Goal: Check status

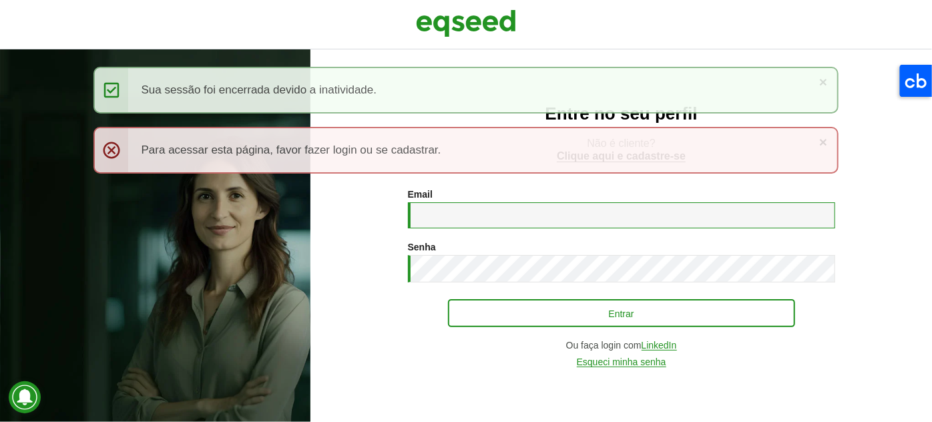
type input "**********"
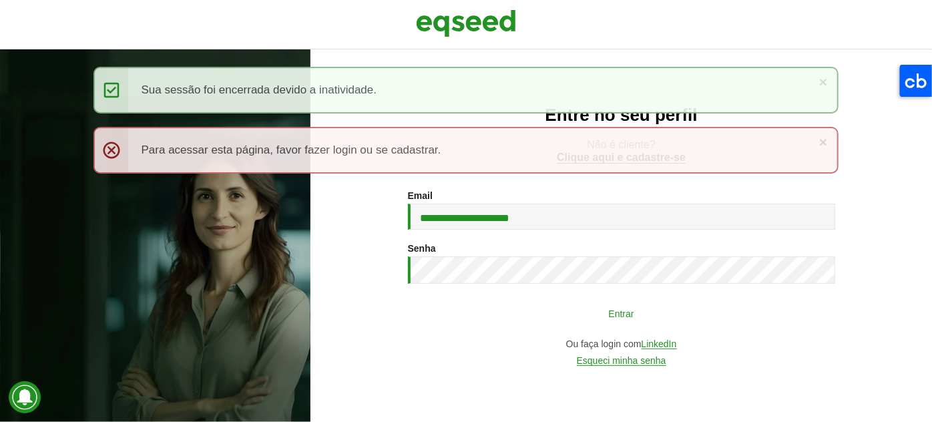
click at [487, 318] on button "Entrar" at bounding box center [621, 312] width 347 height 25
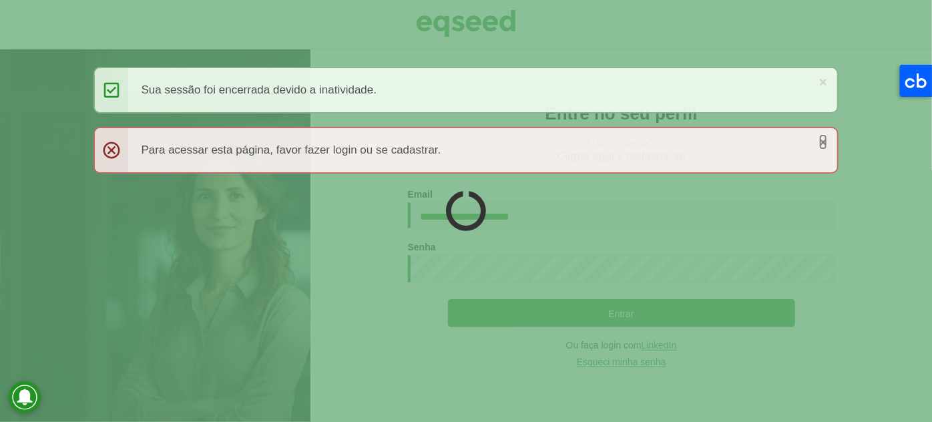
click at [824, 139] on link "×" at bounding box center [823, 142] width 8 height 14
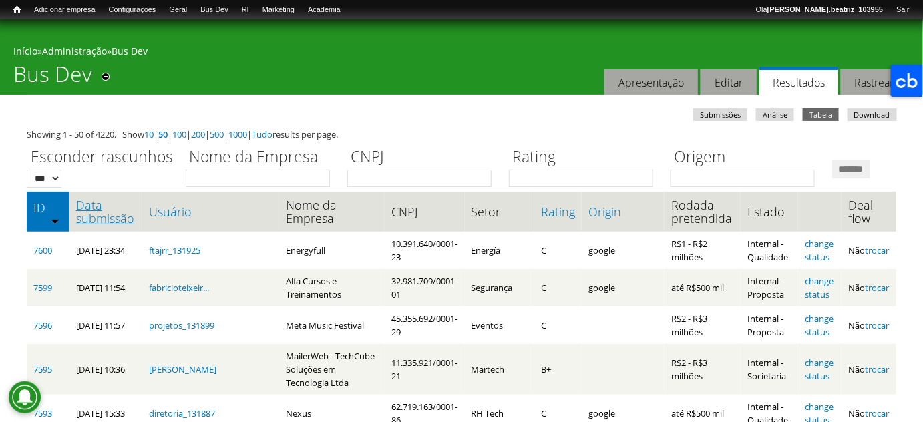
click at [123, 225] on link "Data submissão" at bounding box center [105, 211] width 59 height 27
